Goal: Transaction & Acquisition: Book appointment/travel/reservation

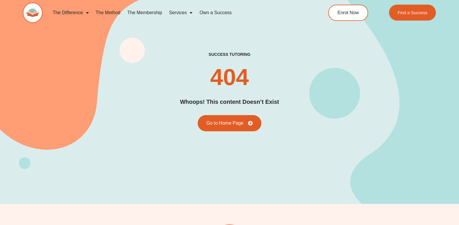
drag, startPoint x: 296, startPoint y: 56, endPoint x: 263, endPoint y: 39, distance: 37.7
click at [263, 39] on div "success tutoring 404 Whoops! This content Doesn’t Exist Go to Home Page" at bounding box center [229, 91] width 413 height 225
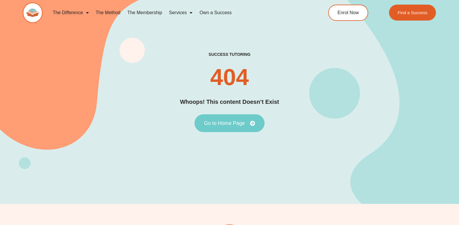
click at [224, 127] on link "Go to Home Page" at bounding box center [230, 123] width 70 height 18
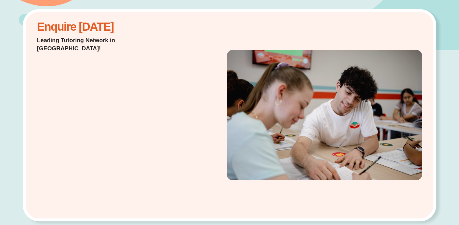
scroll to position [133, 0]
click at [190, 84] on div "Enquire [DATE] Leading Tutoring Network in [GEOGRAPHIC_DATA]!" at bounding box center [229, 116] width 413 height 212
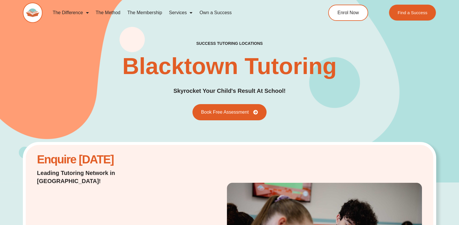
click at [287, 73] on h1 "Blacktown Tutoring" at bounding box center [229, 66] width 215 height 23
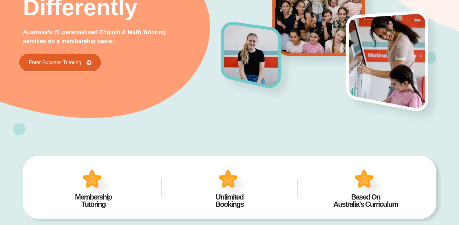
scroll to position [103, 0]
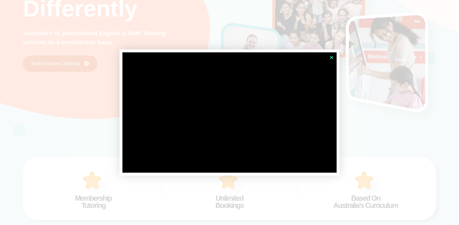
click at [332, 56] on icon "Close" at bounding box center [331, 57] width 4 height 4
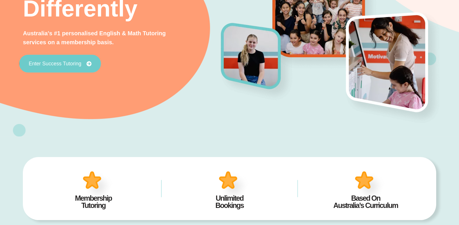
click at [71, 64] on span "Enter Success Tutoring" at bounding box center [55, 63] width 53 height 5
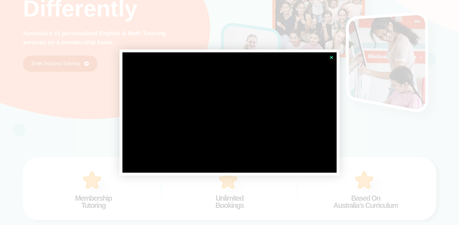
click at [332, 58] on icon "Close" at bounding box center [331, 57] width 4 height 4
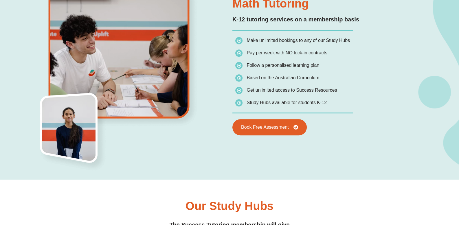
scroll to position [454, 0]
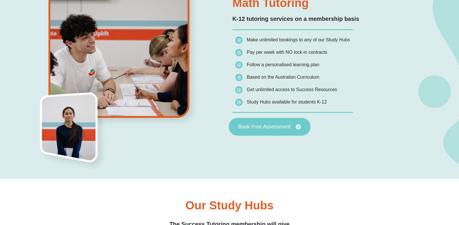
click at [289, 130] on link "Book Free Assessment" at bounding box center [270, 127] width 82 height 18
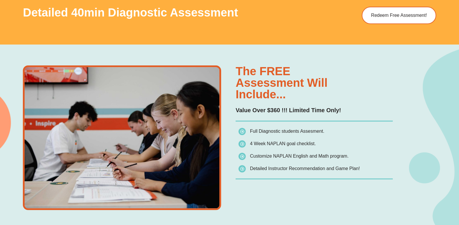
scroll to position [380, 0]
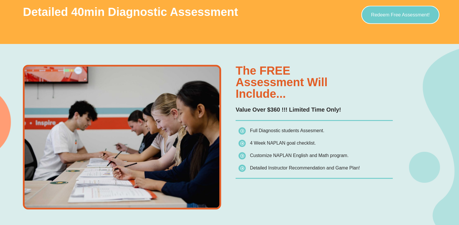
click at [376, 16] on span "Redeem Free Assessment!" at bounding box center [400, 14] width 59 height 5
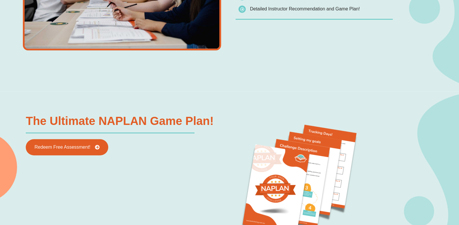
scroll to position [539, 0]
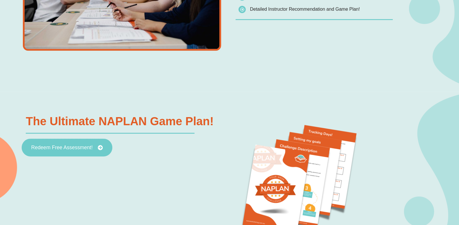
click at [65, 140] on link "Redeem Free Assessment!" at bounding box center [67, 148] width 91 height 18
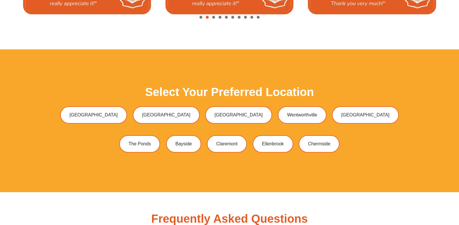
scroll to position [1518, 0]
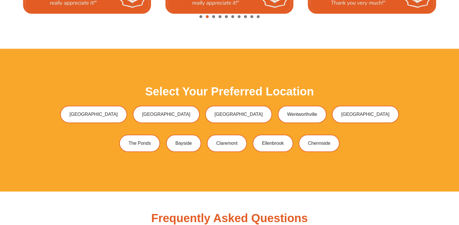
click at [253, 56] on div "Select Your Preferred Location Bossley Park Green Valley Liverpool Wentworthvil…" at bounding box center [229, 120] width 367 height 143
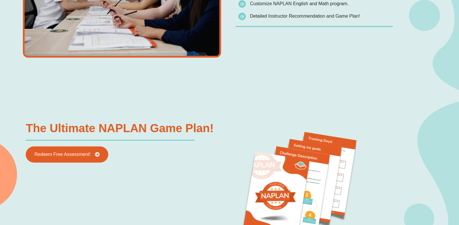
scroll to position [496, 0]
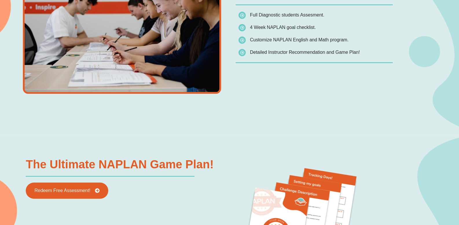
click at [237, 131] on div "The FREE assessment will include... Value Over $360 !!! Limited Time Only! Full…" at bounding box center [229, 31] width 413 height 207
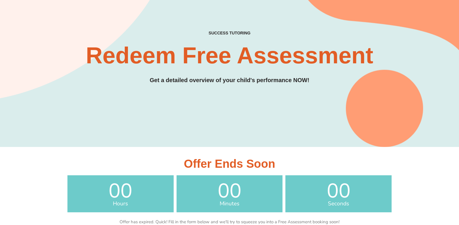
scroll to position [0, 0]
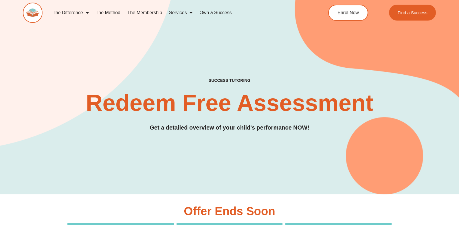
click at [209, 110] on h2 "Redeem Free Assessment" at bounding box center [229, 102] width 413 height 23
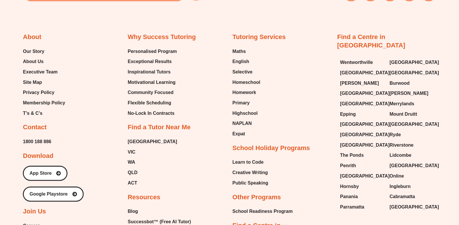
scroll to position [287, 0]
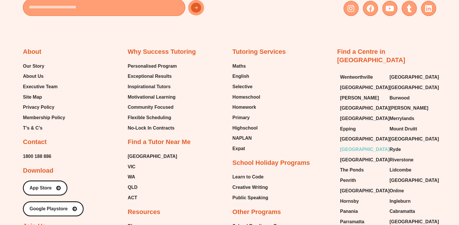
click at [362, 145] on span "[GEOGRAPHIC_DATA]" at bounding box center [365, 149] width 50 height 9
